Goal: Navigation & Orientation: Find specific page/section

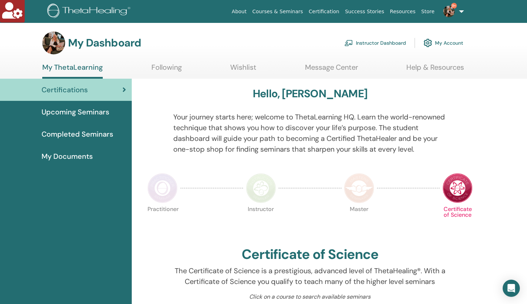
click at [374, 42] on link "Instructor Dashboard" at bounding box center [375, 43] width 62 height 16
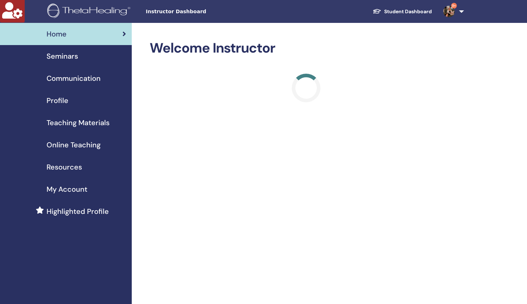
click at [60, 102] on span "Profile" at bounding box center [58, 100] width 22 height 11
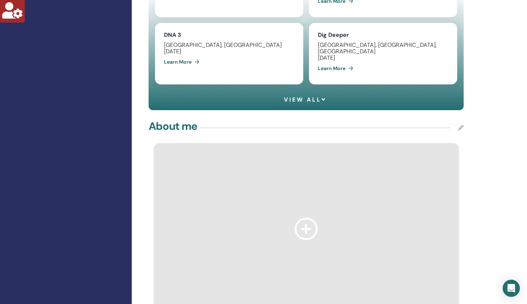
scroll to position [508, 0]
